Goal: Find specific page/section: Find specific page/section

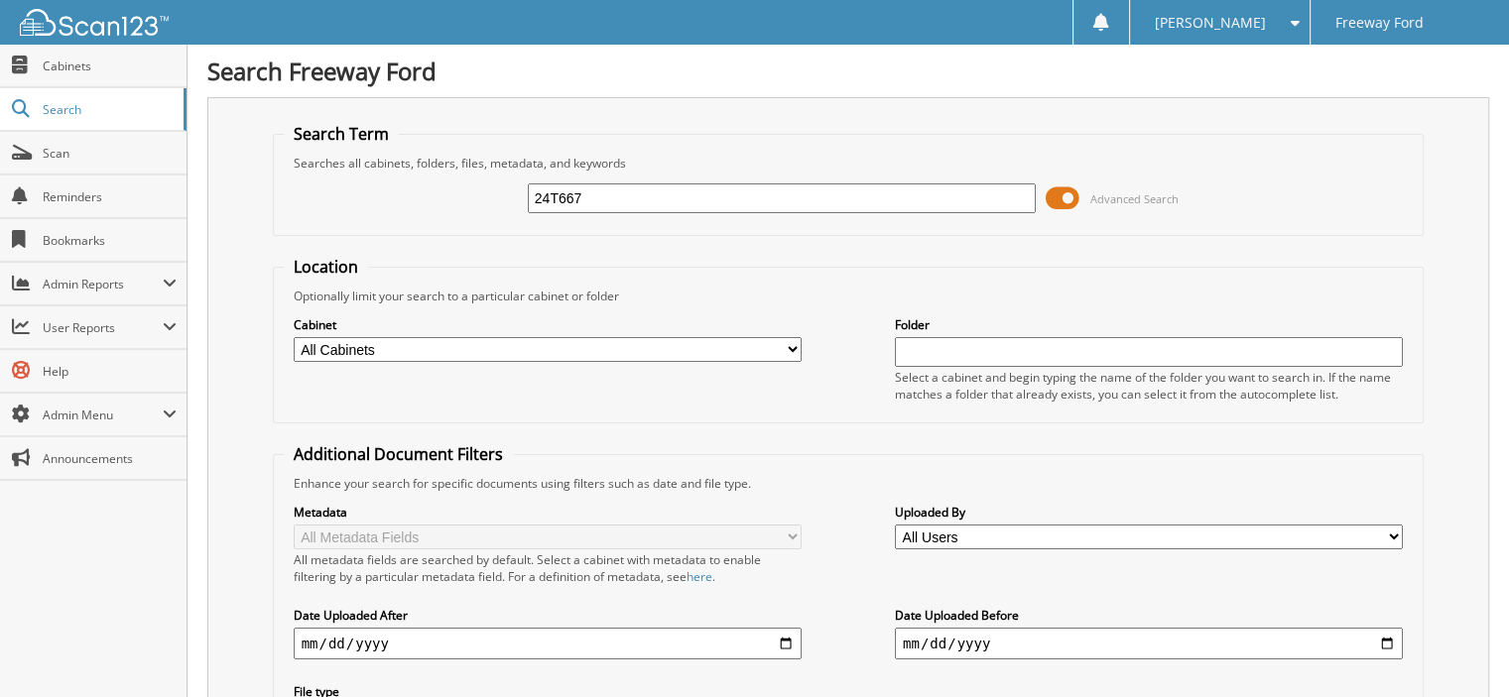
type input "24T667"
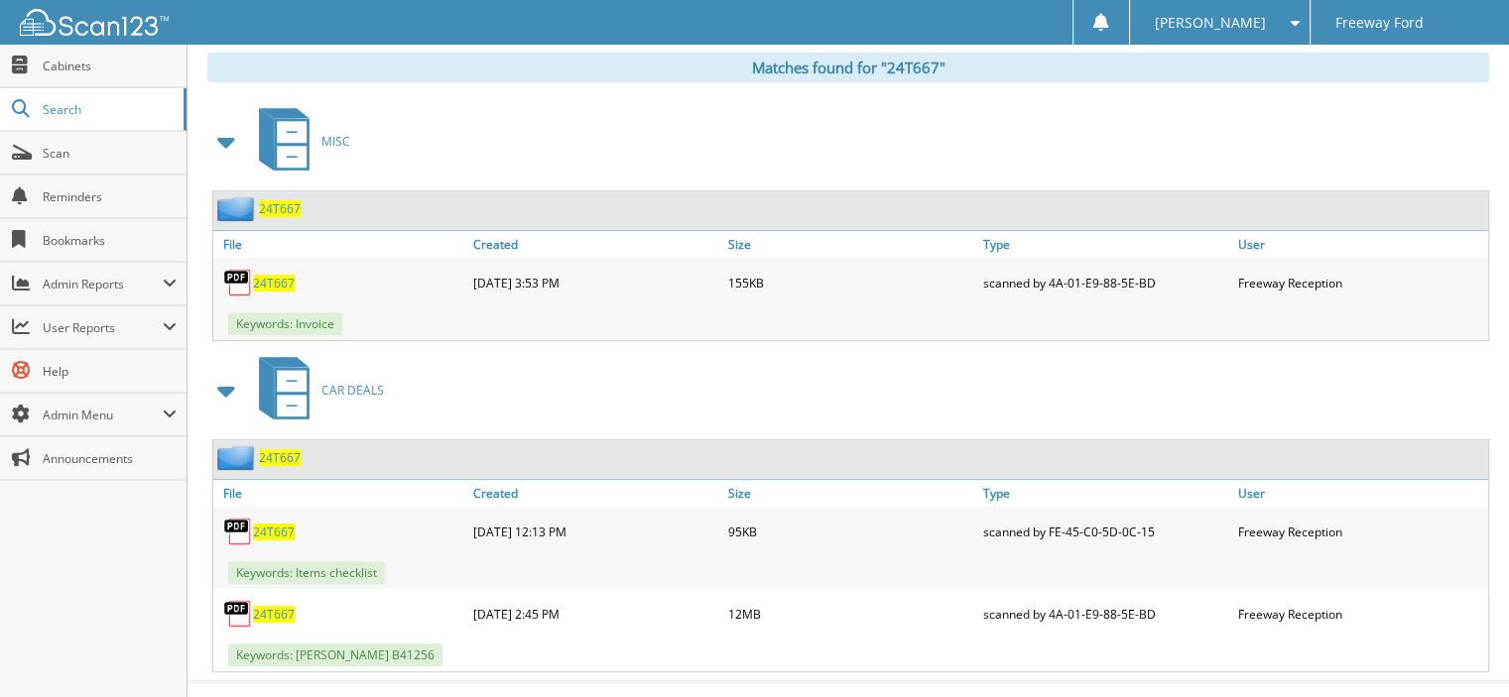
scroll to position [825, 0]
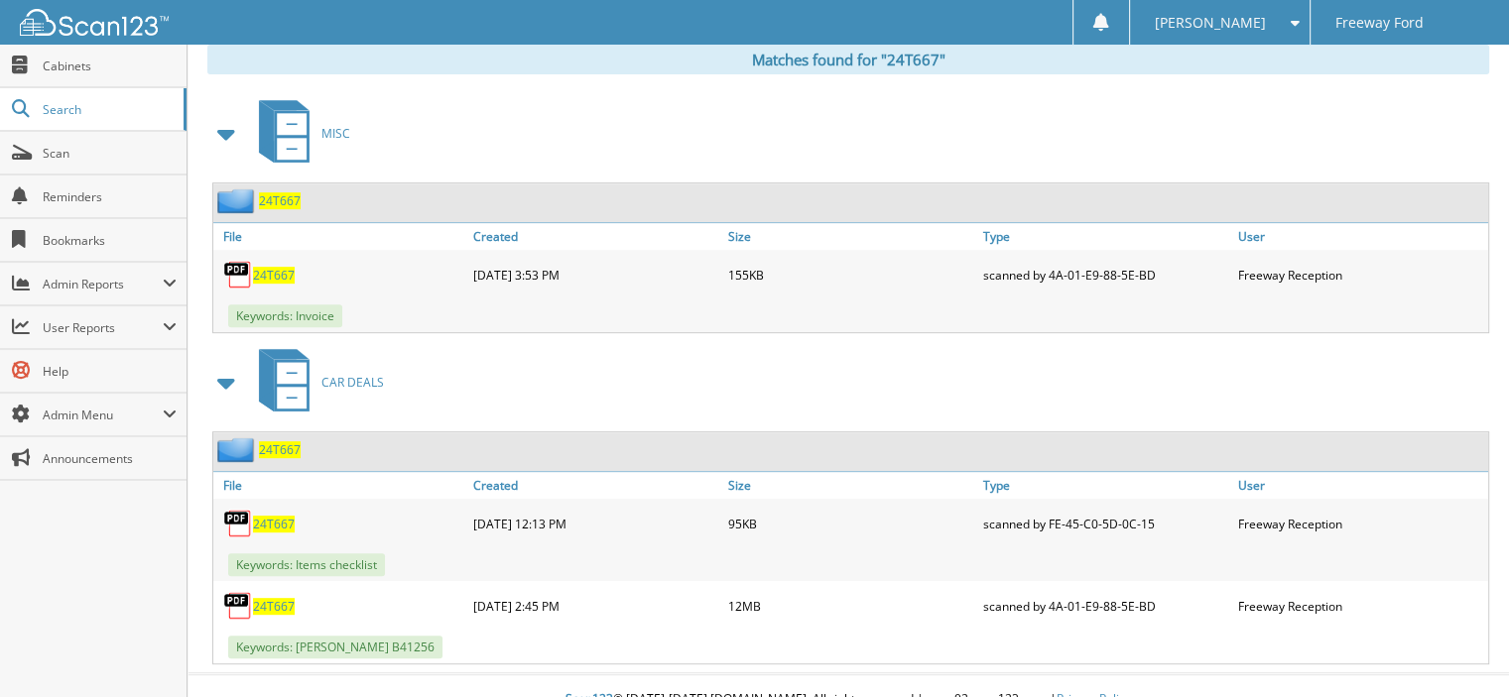
click at [278, 598] on span "24T667" at bounding box center [274, 606] width 42 height 17
